Goal: Information Seeking & Learning: Learn about a topic

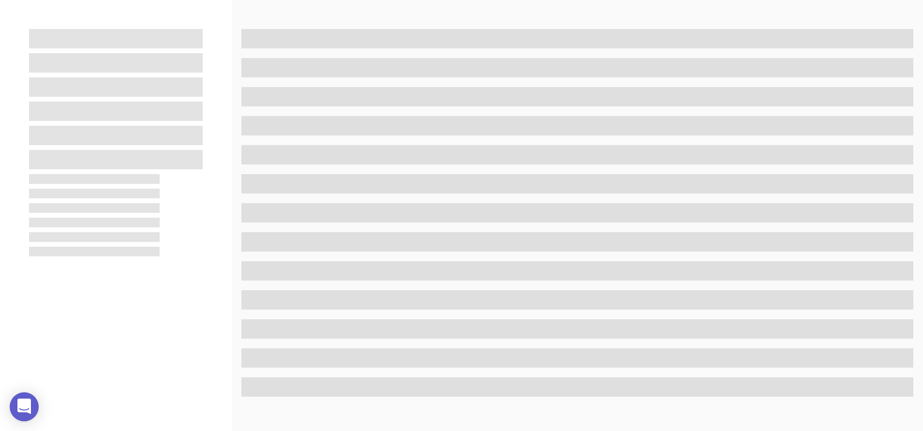
scroll to position [132, 0]
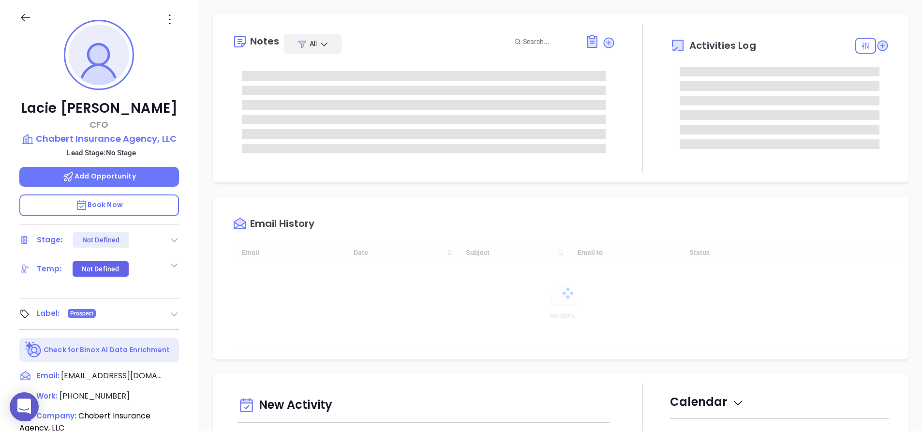
type input "[DATE]"
type input "[PERSON_NAME]"
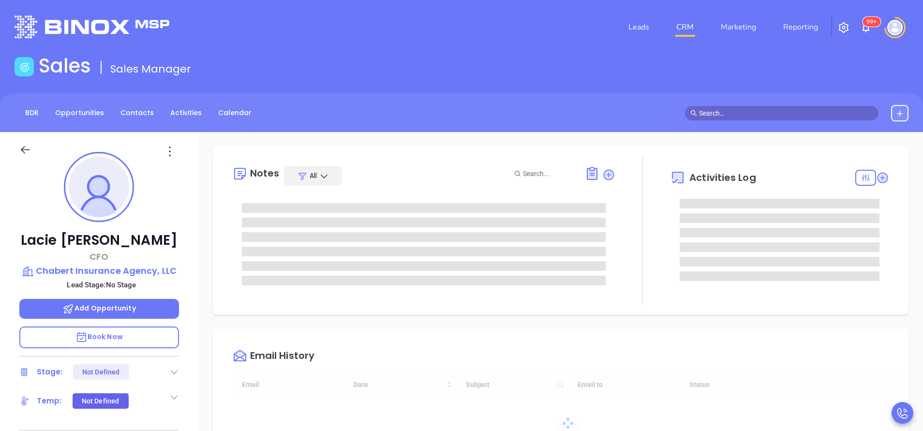
type input "[DATE]"
type input "[PERSON_NAME]"
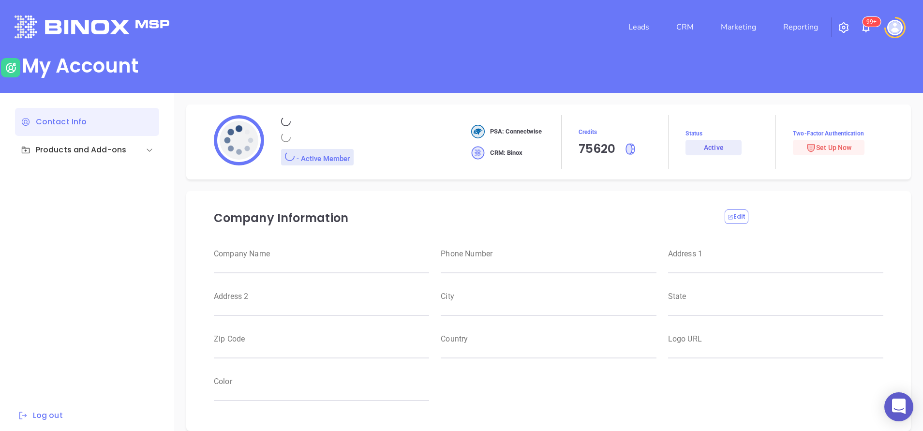
type input "Motiva Networks"
type input "(646) 374-1820"
type input "1100 Franklin Avenue"
type input "Garden City"
type input "New York"
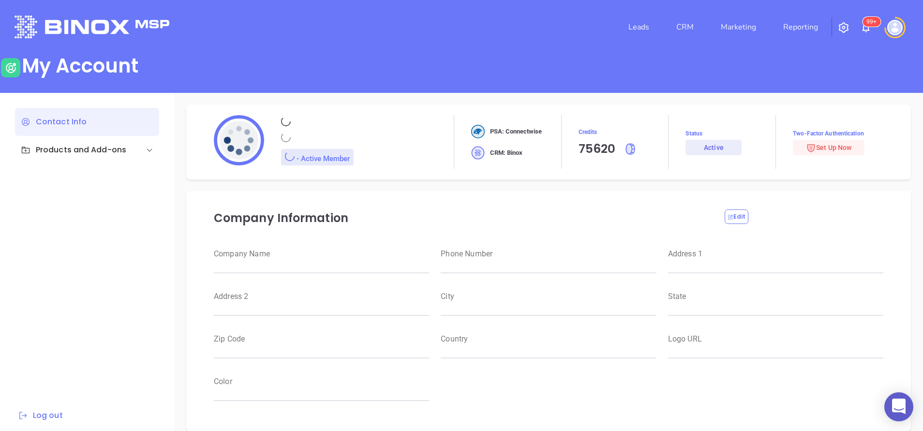
type input "11530"
type input "USA"
type input "https://motiva.net/wp-content/uploads/2024/02/Motiva-Networks-High-DPI.png"
type input "#007aff"
type input "[PERSON_NAME]"
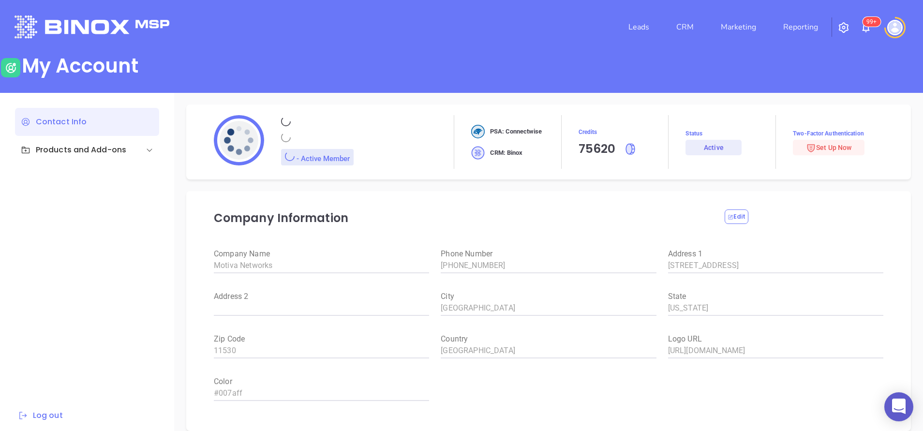
type input "[PERSON_NAME]"
type input "anabell@motiva.net"
type input "6465510554"
type input "Motiva Networks"
type input "Marketing"
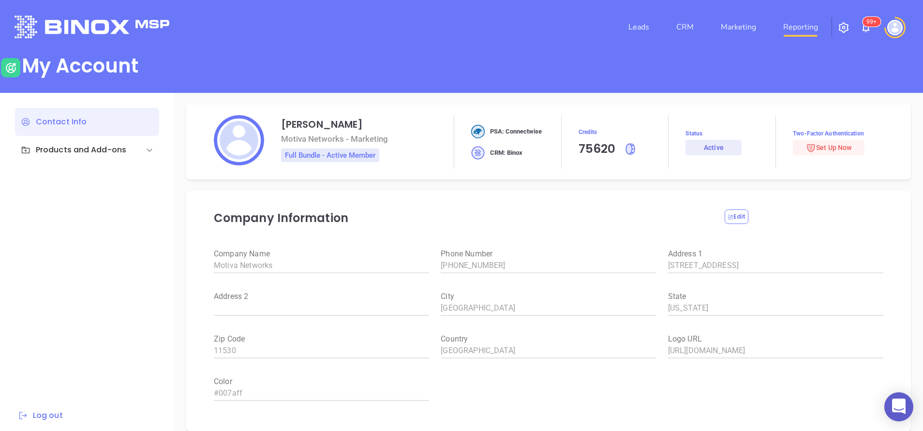
click at [816, 30] on link "Reporting" at bounding box center [801, 26] width 43 height 19
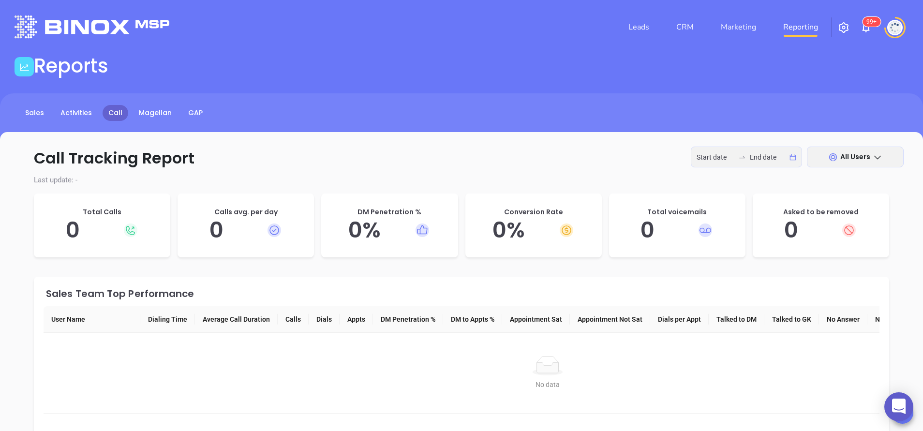
type input "2025-09-08"
type input "2025-09-12"
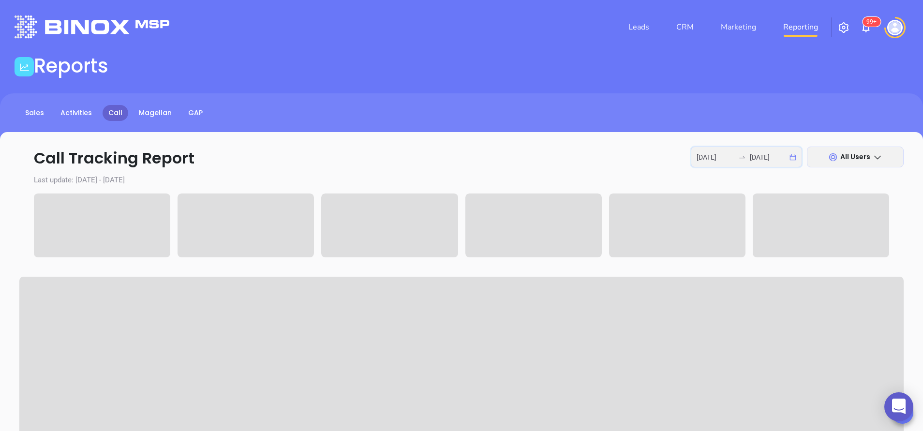
click at [709, 155] on input "2025-09-08" at bounding box center [716, 157] width 38 height 11
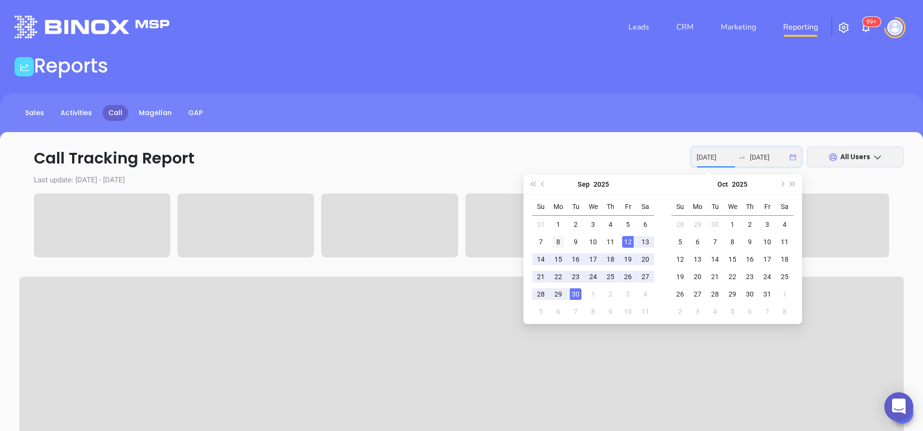
type input "2025-09-08"
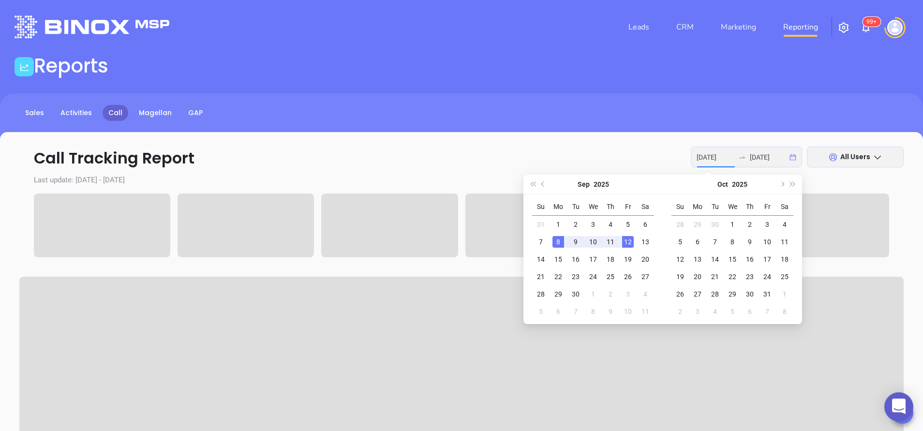
click at [559, 242] on div "8" at bounding box center [559, 242] width 12 height 12
type input "2025-09-12"
click at [626, 239] on div "12" at bounding box center [628, 242] width 12 height 12
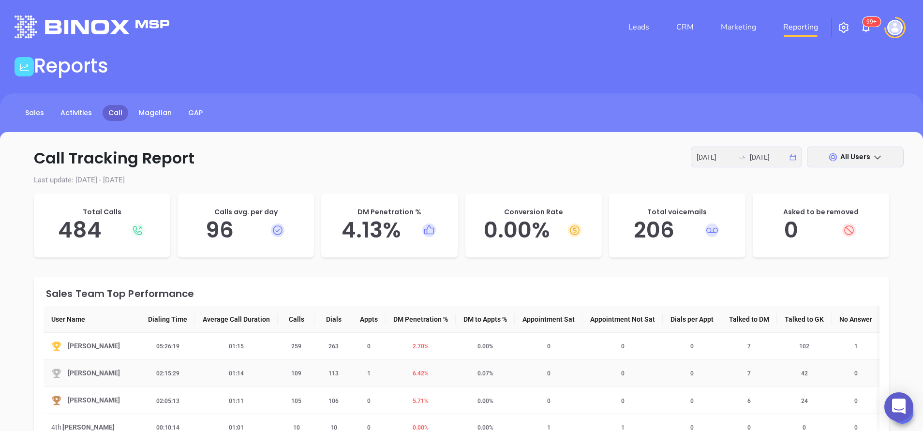
click at [418, 378] on td "6.42 %" at bounding box center [421, 373] width 70 height 27
click at [417, 372] on span "6.42 %" at bounding box center [421, 373] width 28 height 7
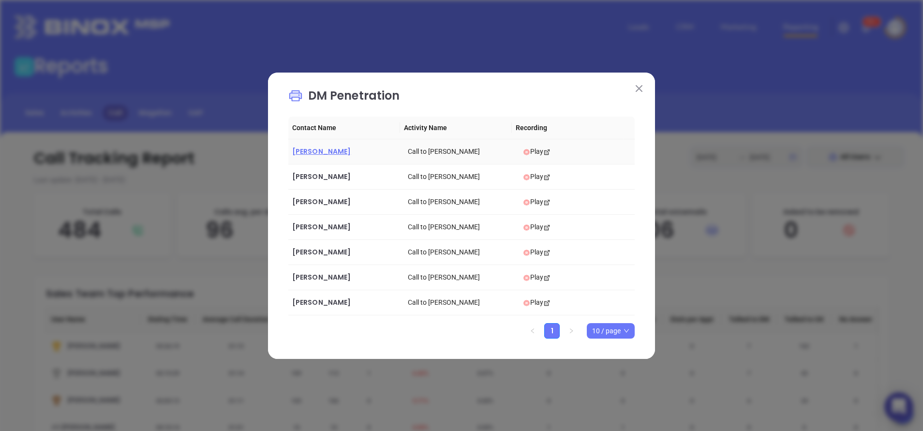
click at [325, 149] on span "Mark Taylor" at bounding box center [321, 152] width 59 height 10
click at [328, 202] on span "Brian Gohres" at bounding box center [321, 202] width 59 height 10
click at [307, 250] on span "[PERSON_NAME]" at bounding box center [321, 252] width 59 height 10
click at [639, 91] on img at bounding box center [639, 88] width 7 height 7
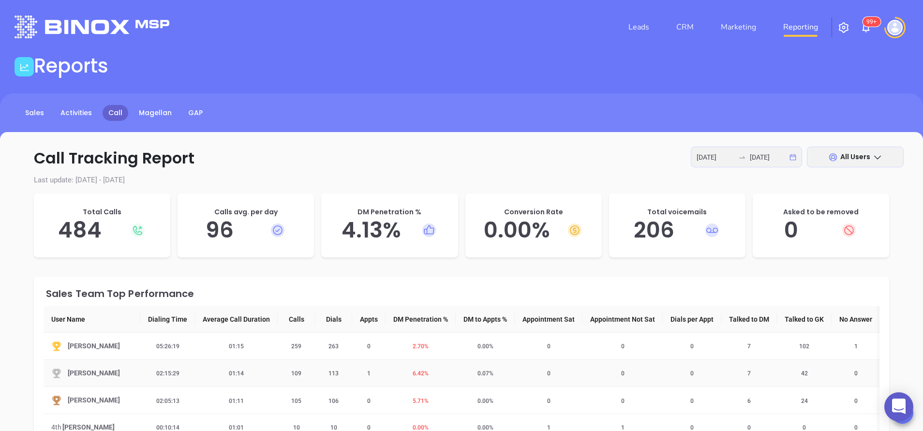
click at [425, 373] on span "6.42 %" at bounding box center [421, 373] width 28 height 7
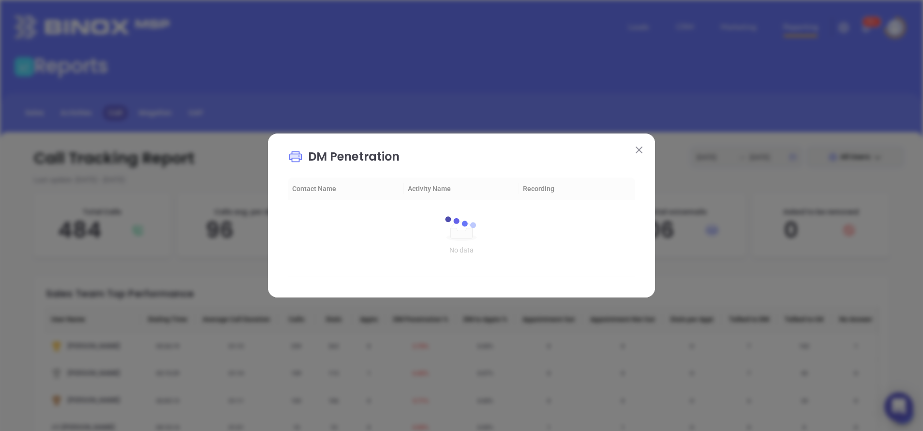
click at [639, 151] on img at bounding box center [639, 150] width 7 height 7
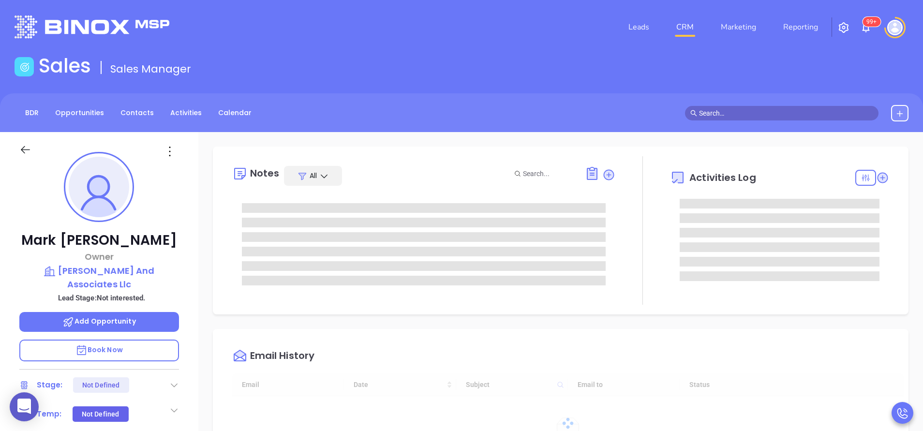
type input "[DATE]"
type input "[PERSON_NAME]"
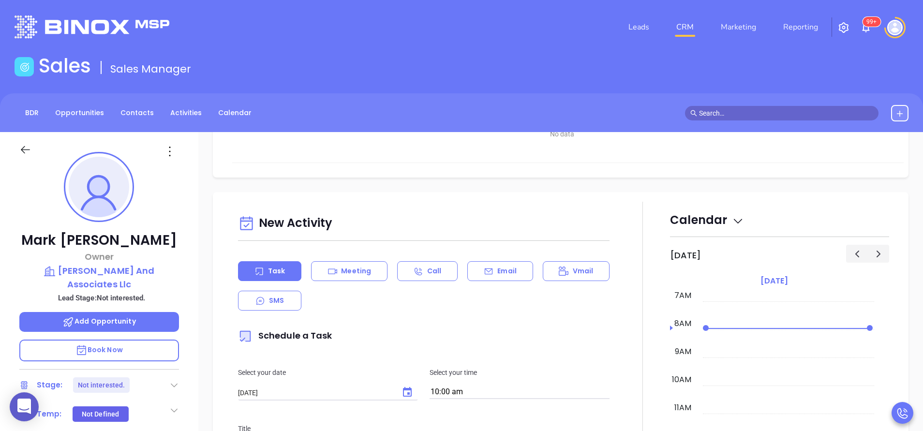
scroll to position [436, 0]
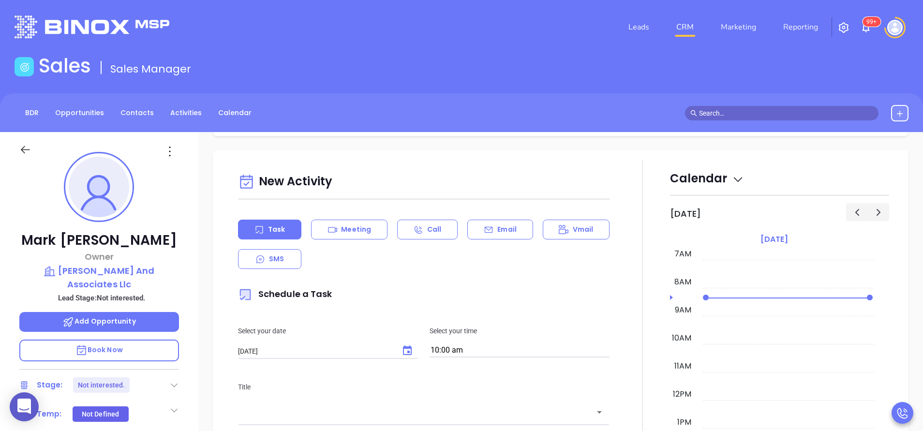
click at [193, 287] on div "Mark Taylor Owner Mark Taylor And Associates Llc Lead Stage: Not interested. Ad…" at bounding box center [99, 401] width 198 height 539
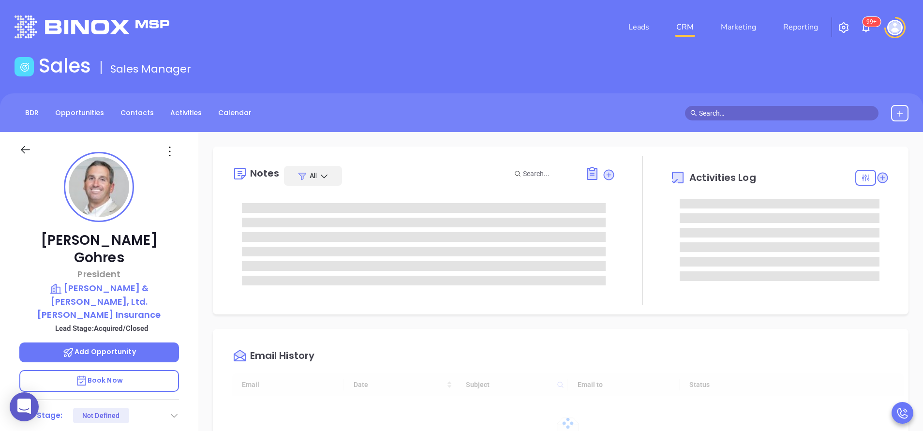
type input "[DATE]"
type input "[PERSON_NAME]"
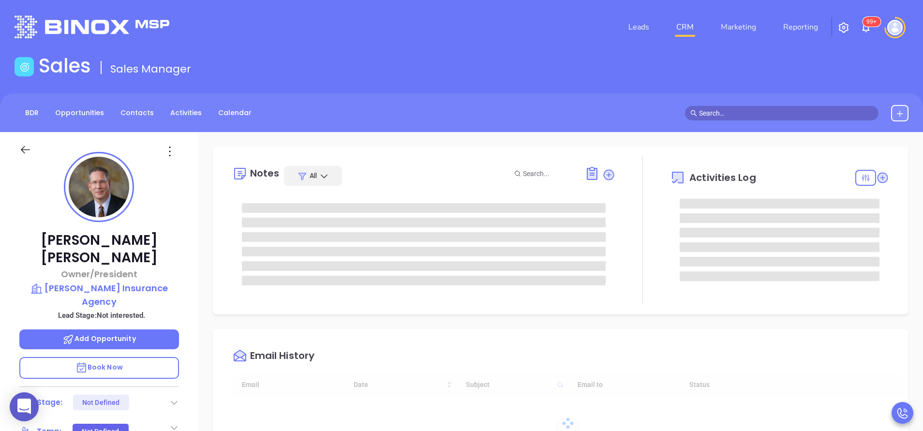
type input "[DATE]"
type input "[PERSON_NAME]"
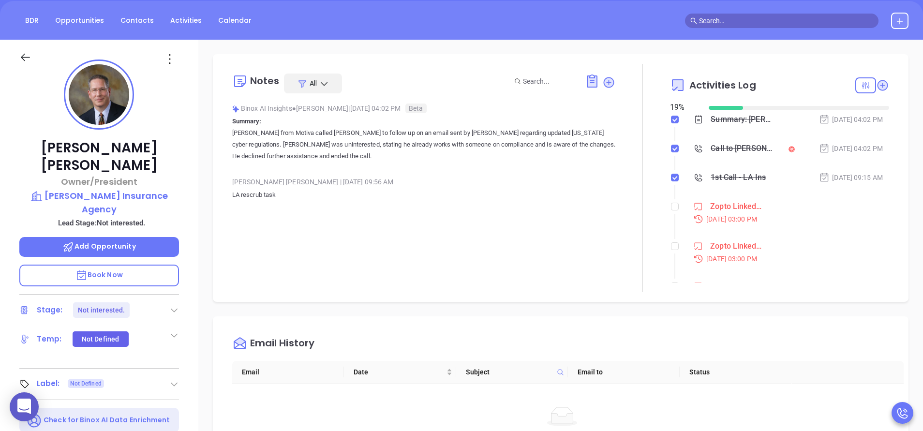
scroll to position [1, 0]
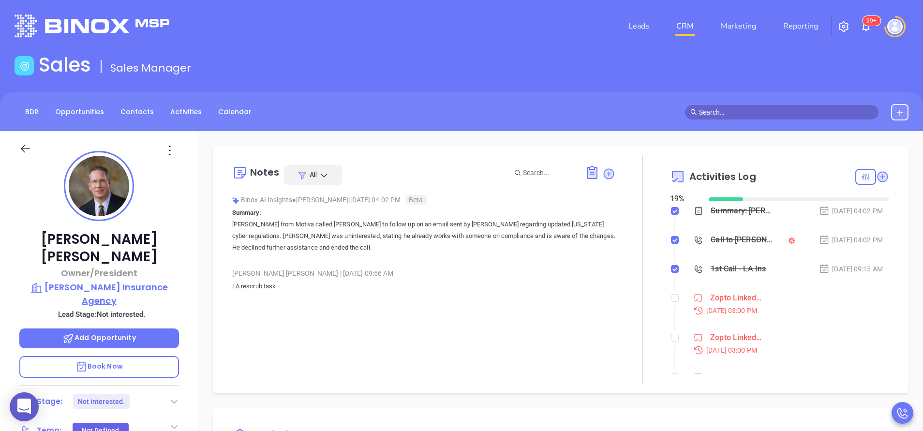
click at [121, 281] on p "[PERSON_NAME] Insurance Agency" at bounding box center [99, 294] width 160 height 27
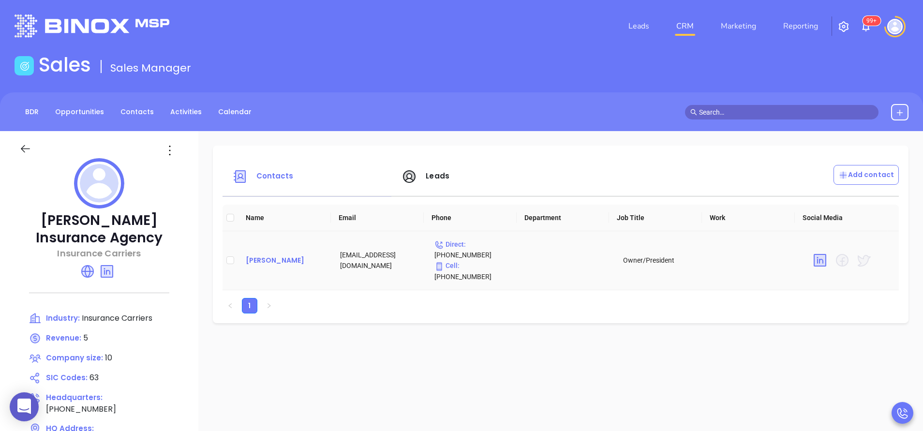
click at [260, 255] on div "[PERSON_NAME]" at bounding box center [285, 261] width 79 height 12
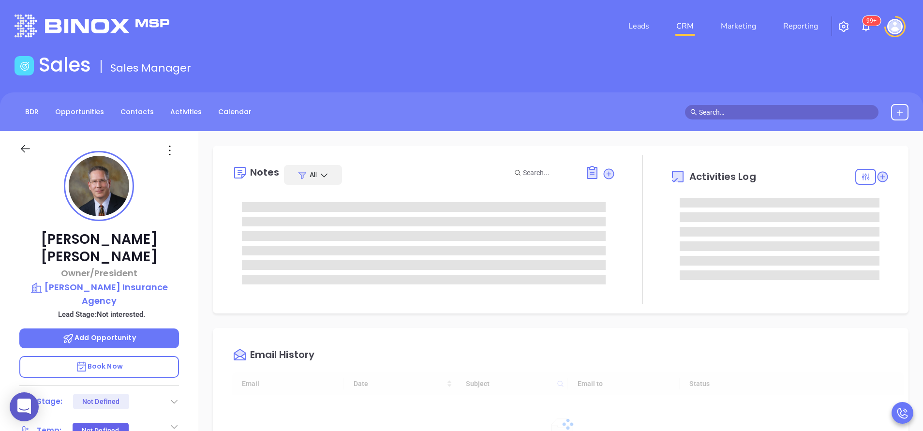
type input "[DATE]"
type input "[PERSON_NAME]"
